Goal: Information Seeking & Learning: Learn about a topic

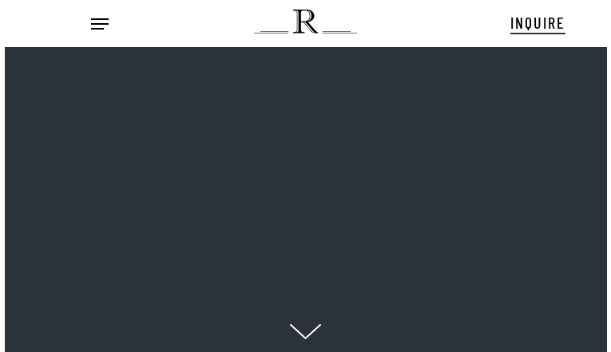
scroll to position [16, 19]
